Goal: Transaction & Acquisition: Purchase product/service

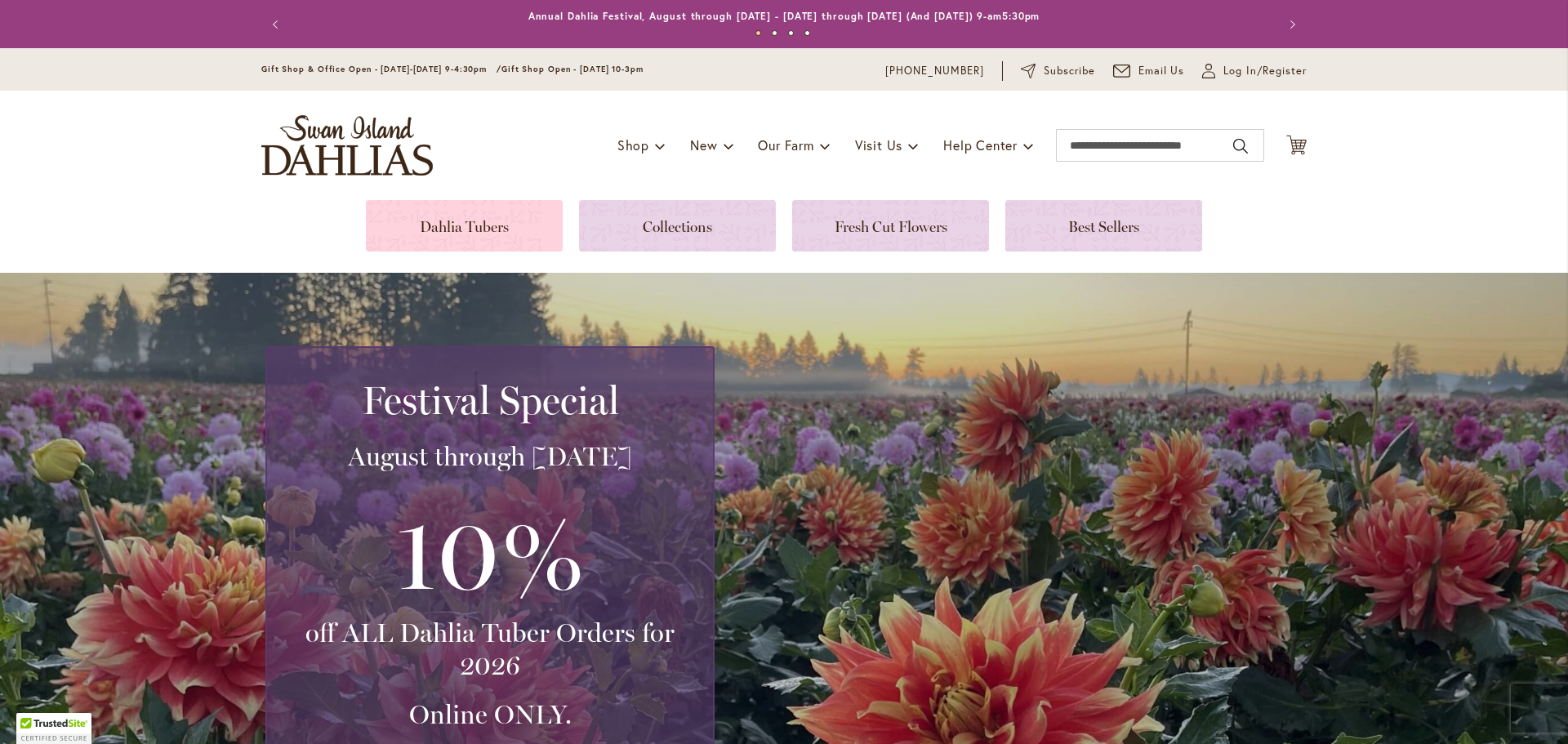
click at [493, 225] on link at bounding box center [464, 225] width 197 height 52
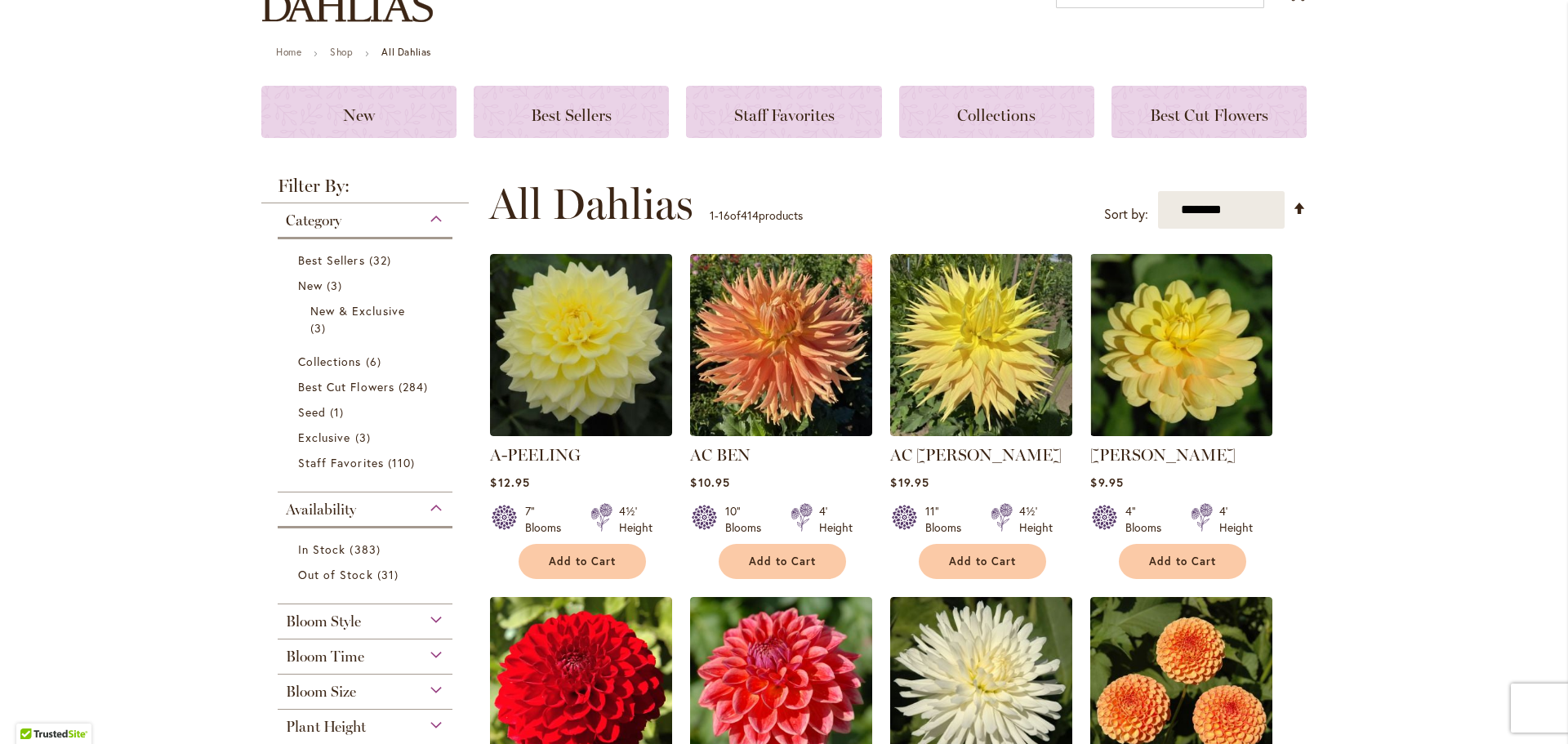
scroll to position [164, 0]
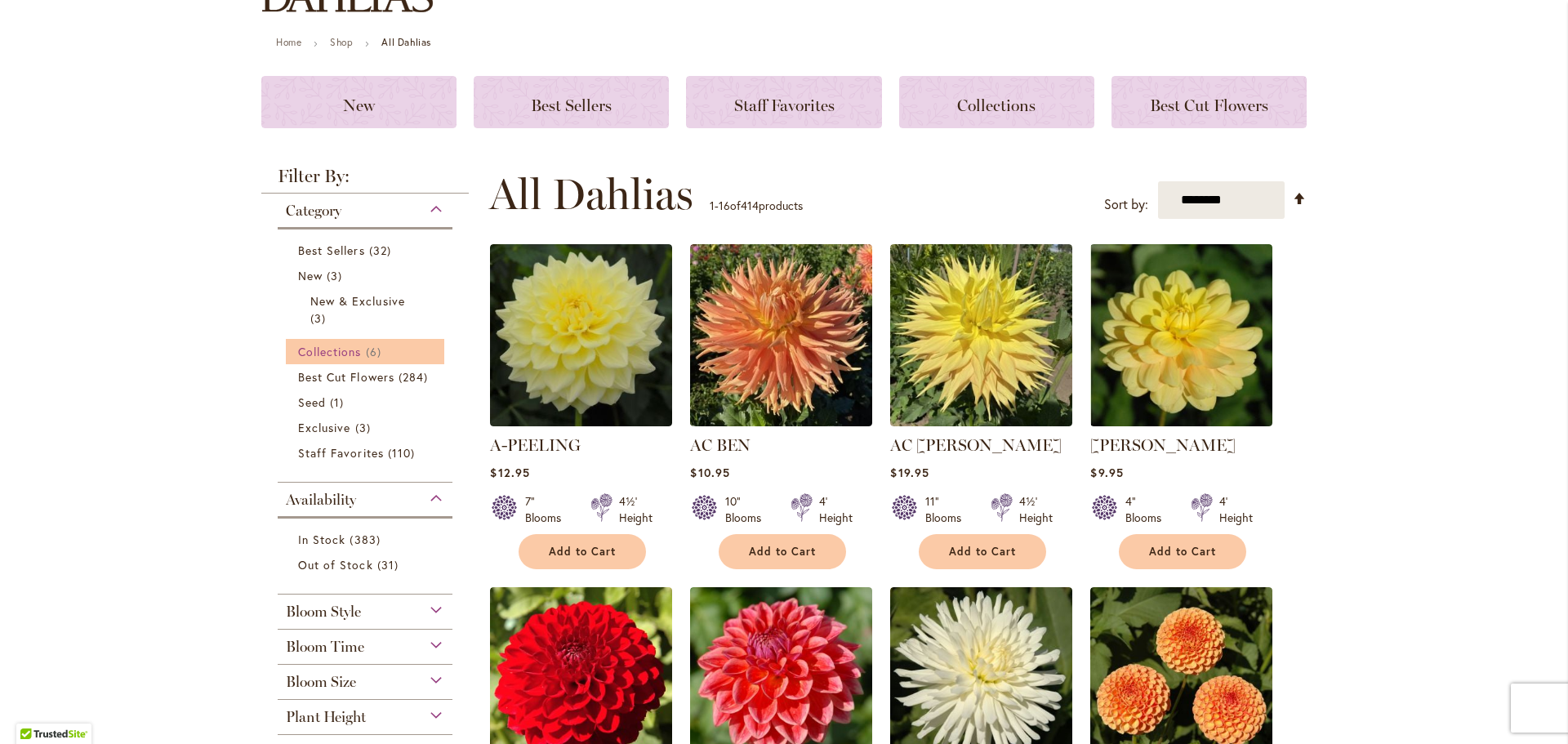
click at [345, 352] on span "Collections" at bounding box center [330, 352] width 63 height 16
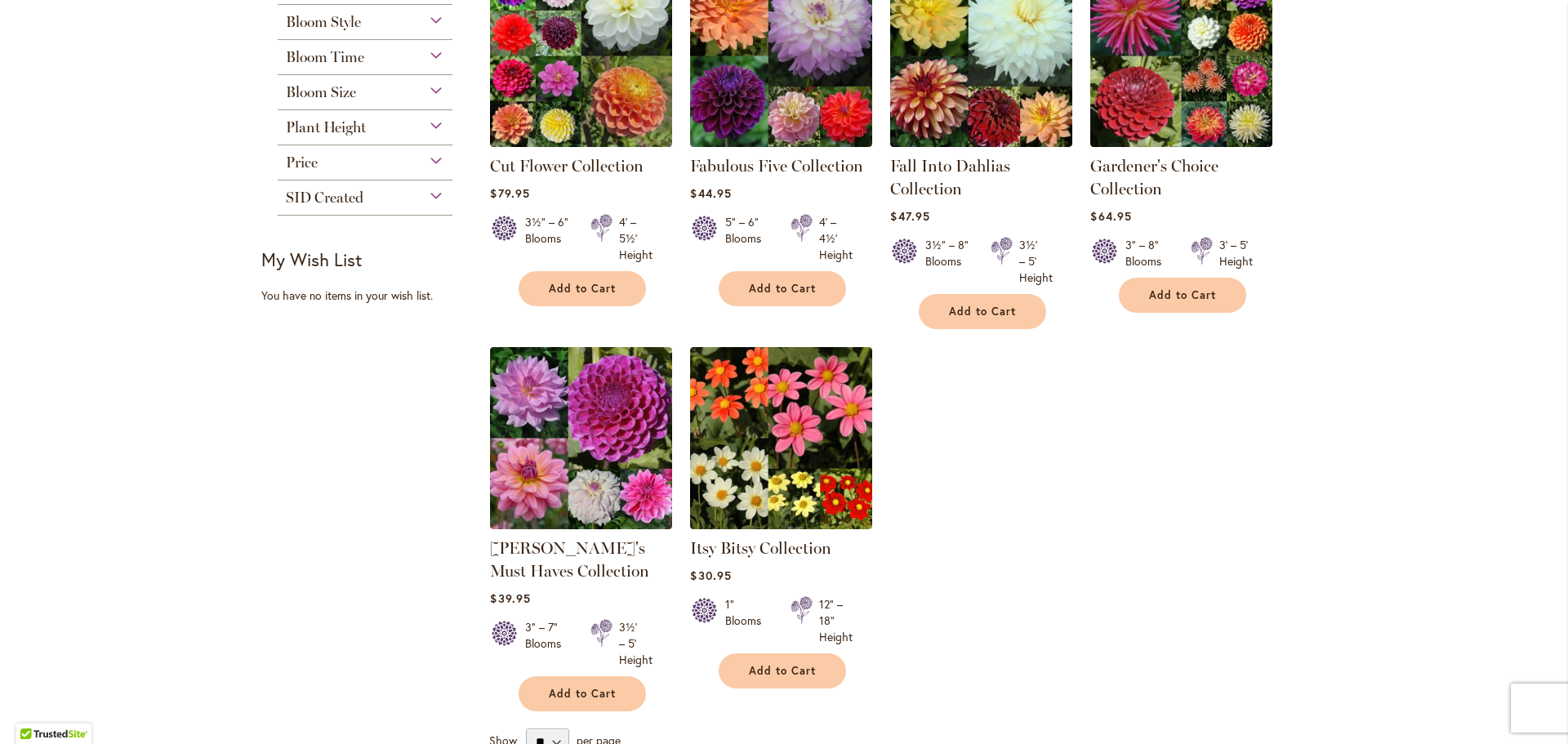
scroll to position [326, 0]
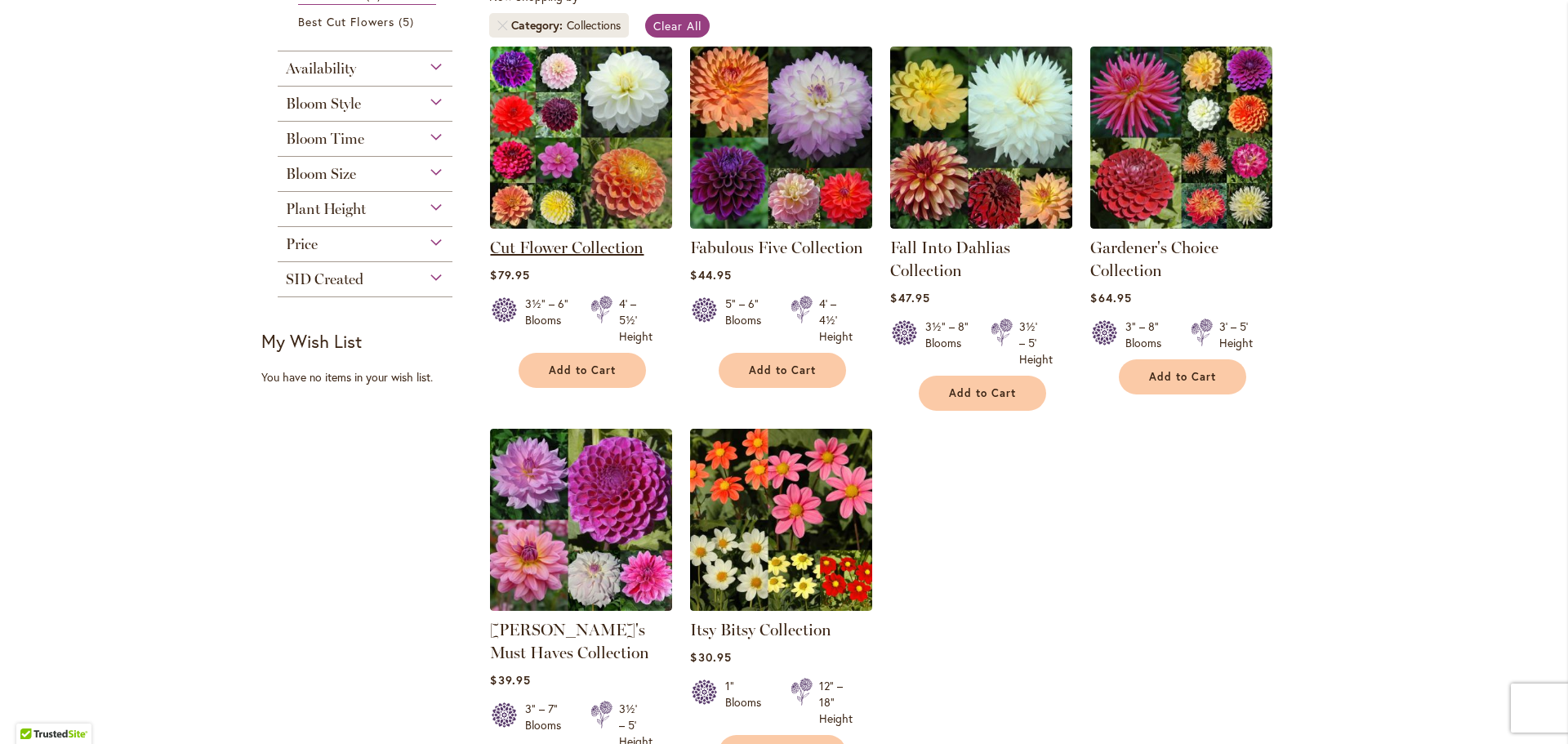
click at [594, 247] on link "Cut Flower Collection" at bounding box center [567, 246] width 154 height 19
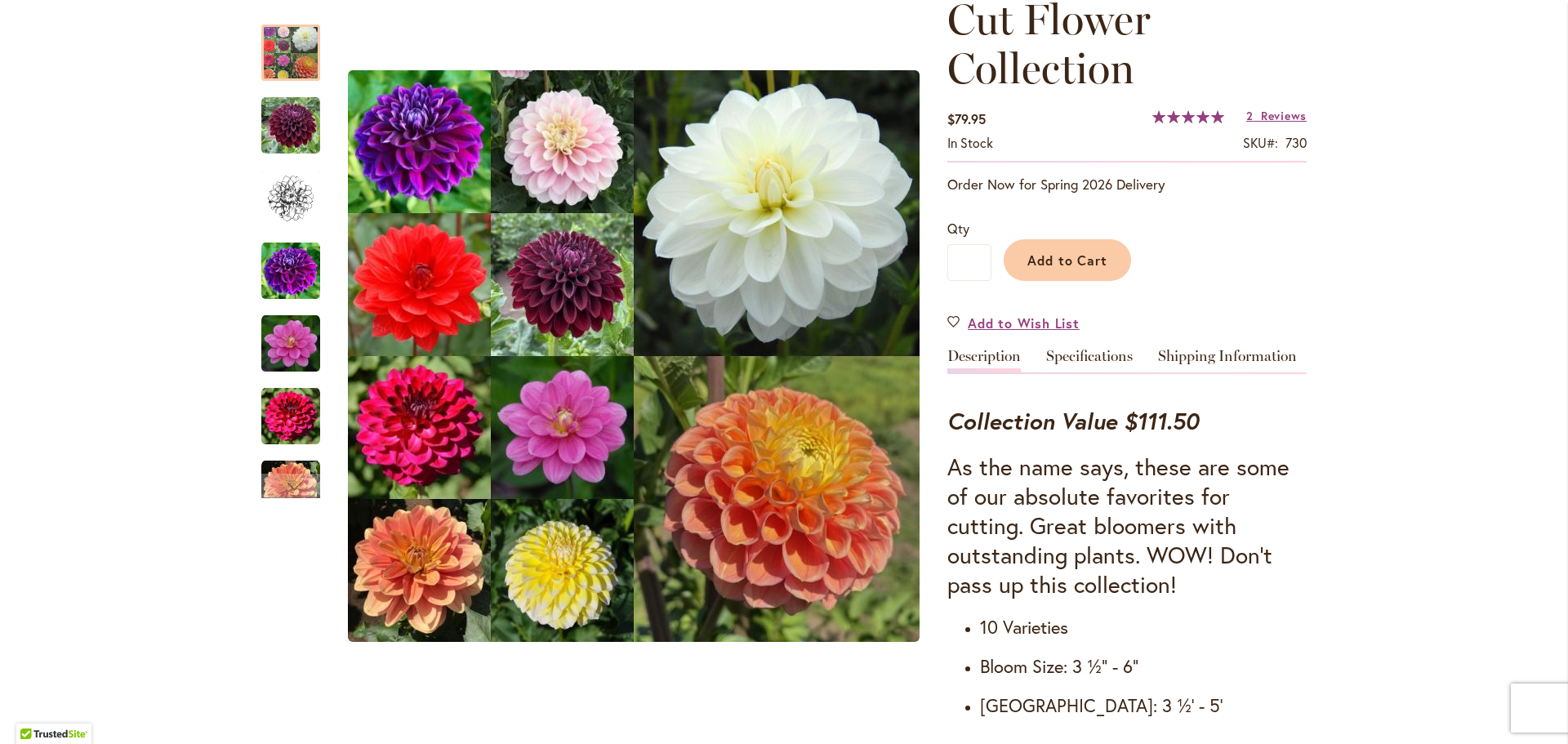
scroll to position [245, 0]
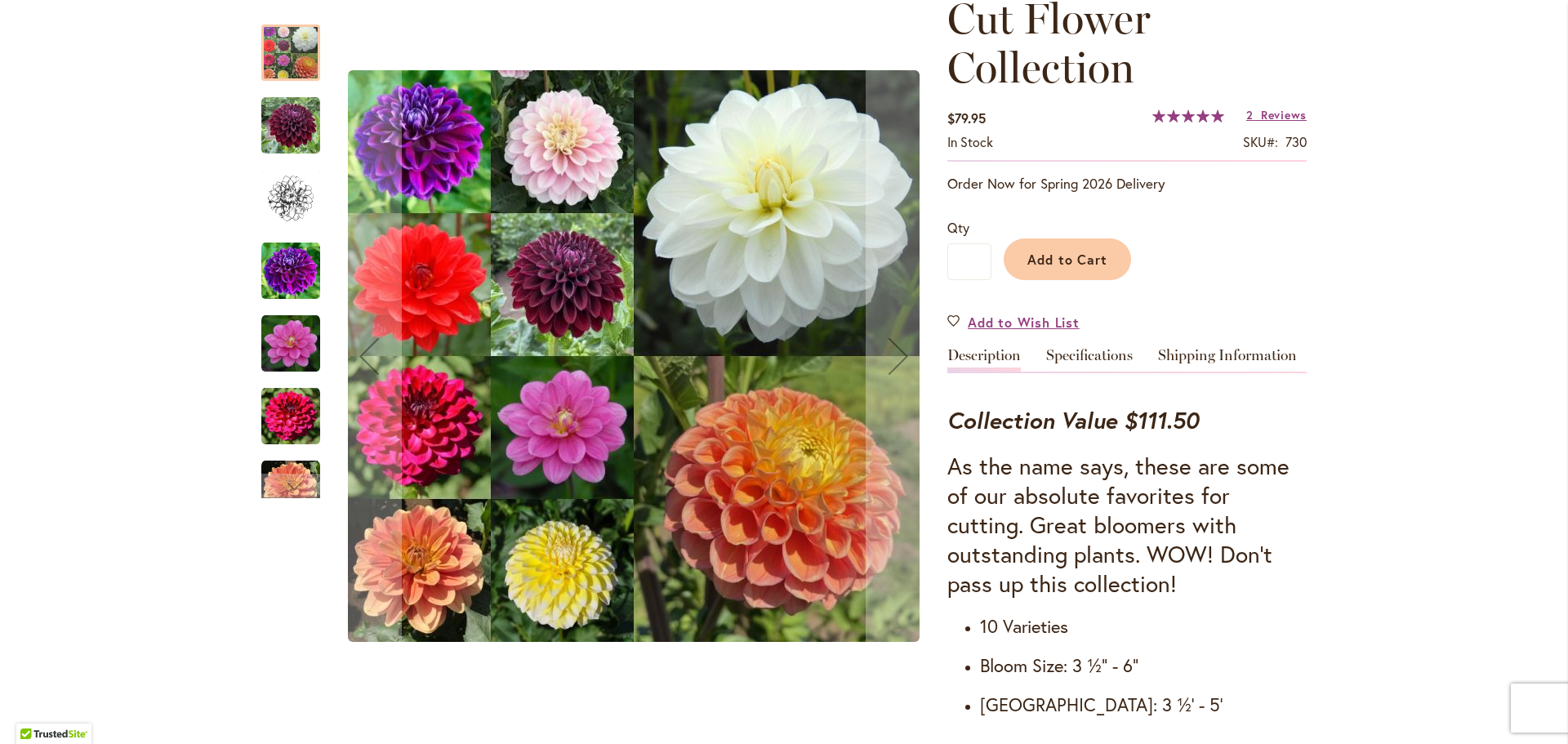
click at [290, 348] on img "Cut Flower Collection" at bounding box center [291, 343] width 58 height 58
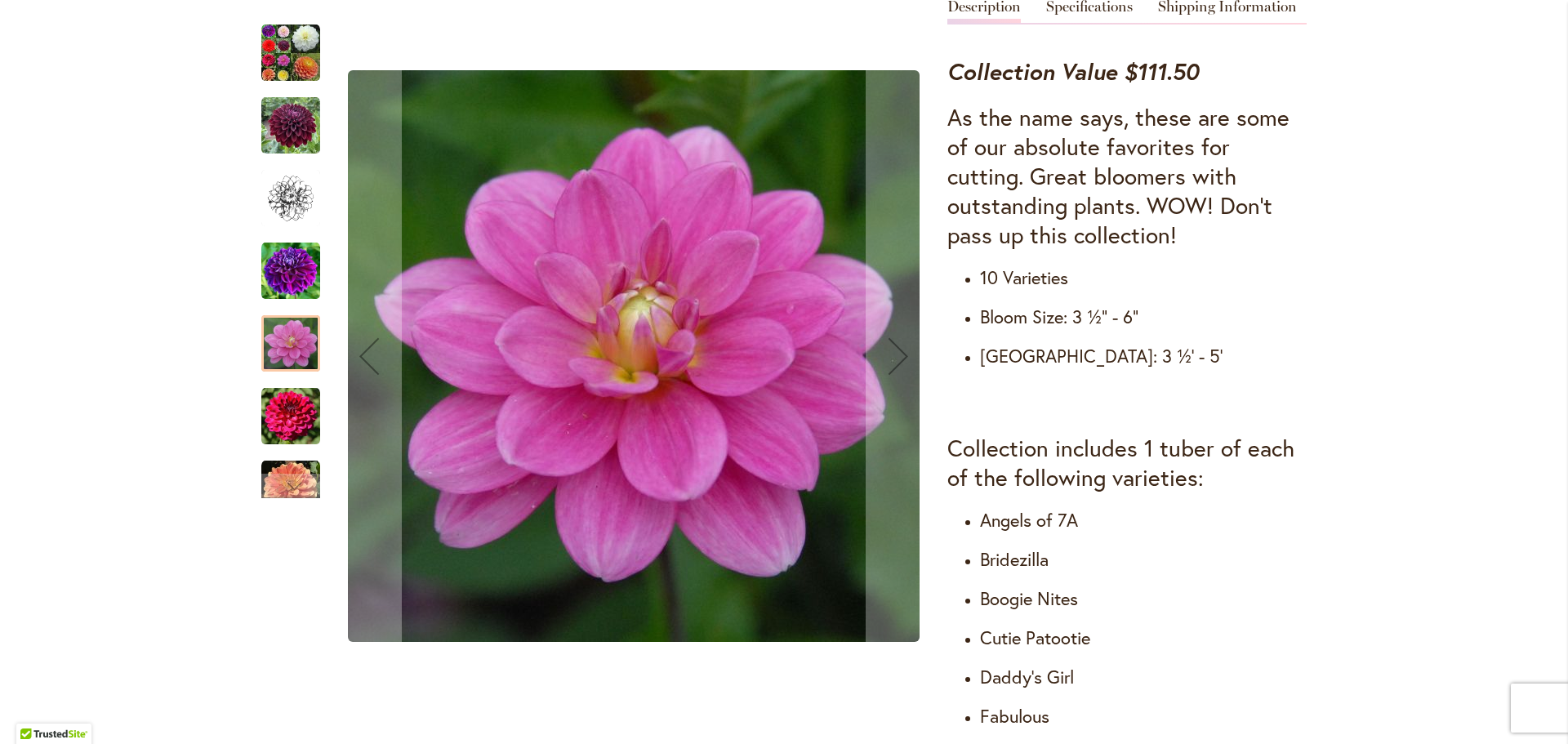
scroll to position [571, 0]
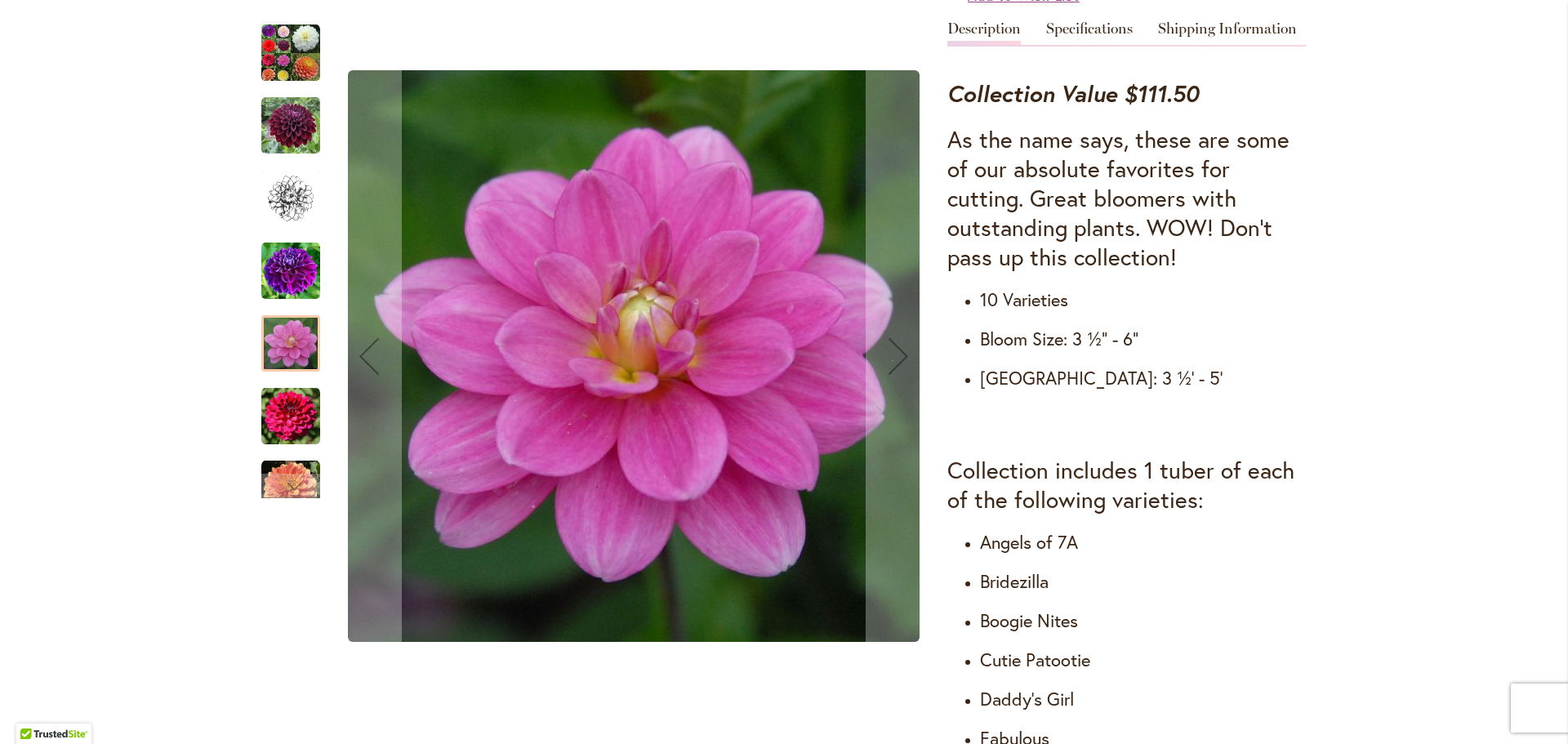
click at [287, 285] on img "Cut Flower Collection" at bounding box center [291, 271] width 58 height 58
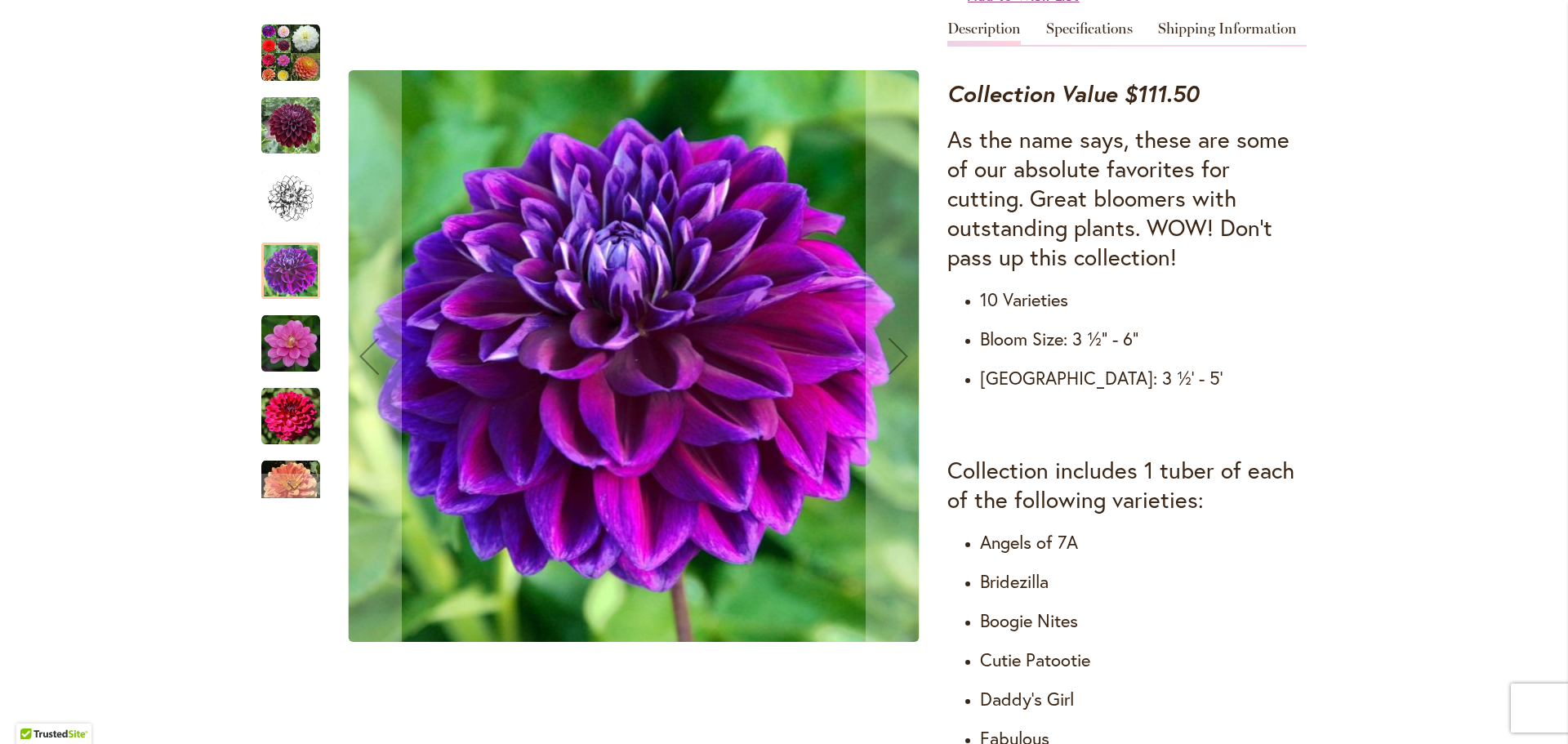
click at [273, 65] on img "CUT FLOWER COLLECTION" at bounding box center [291, 53] width 58 height 58
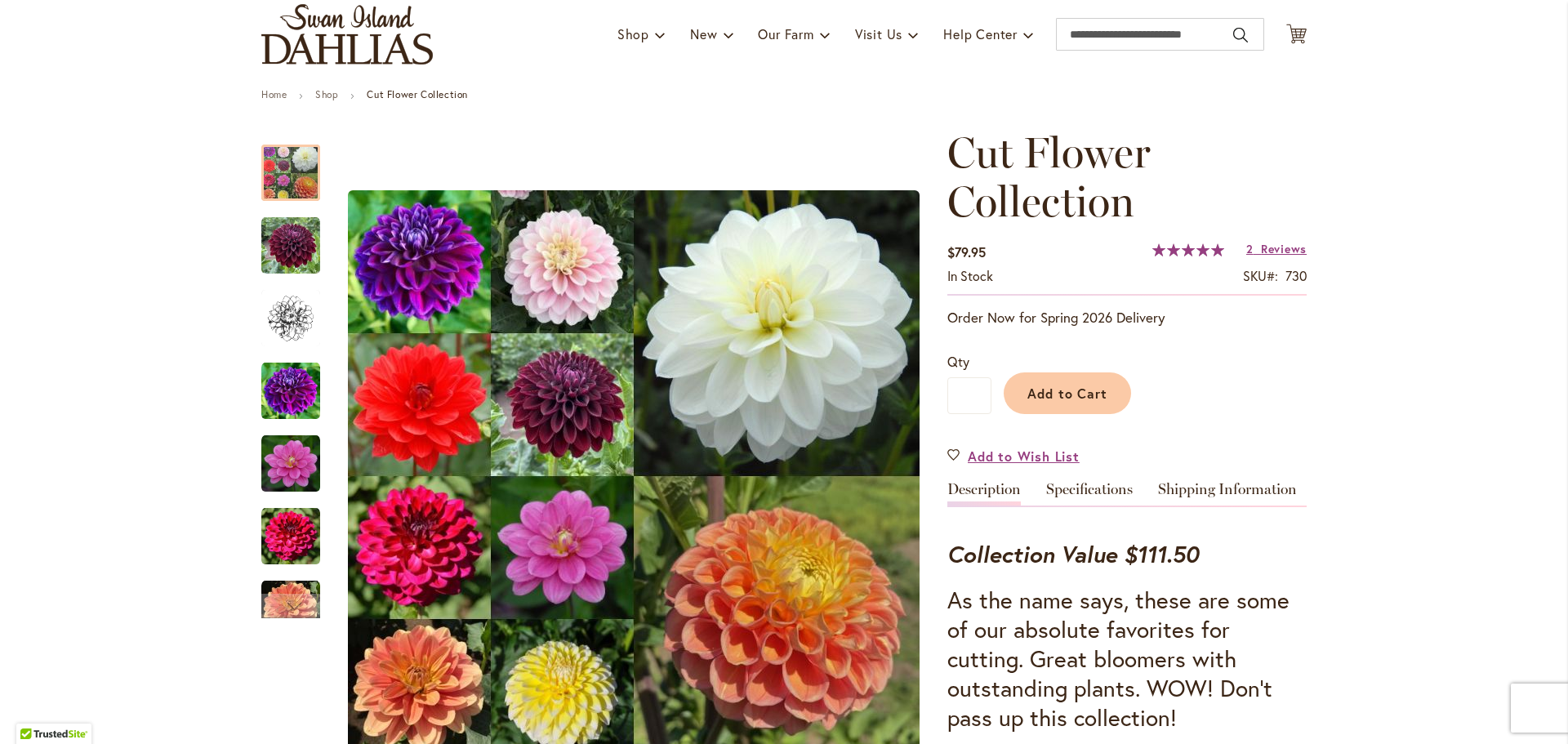
scroll to position [82, 0]
